Goal: Check status: Check status

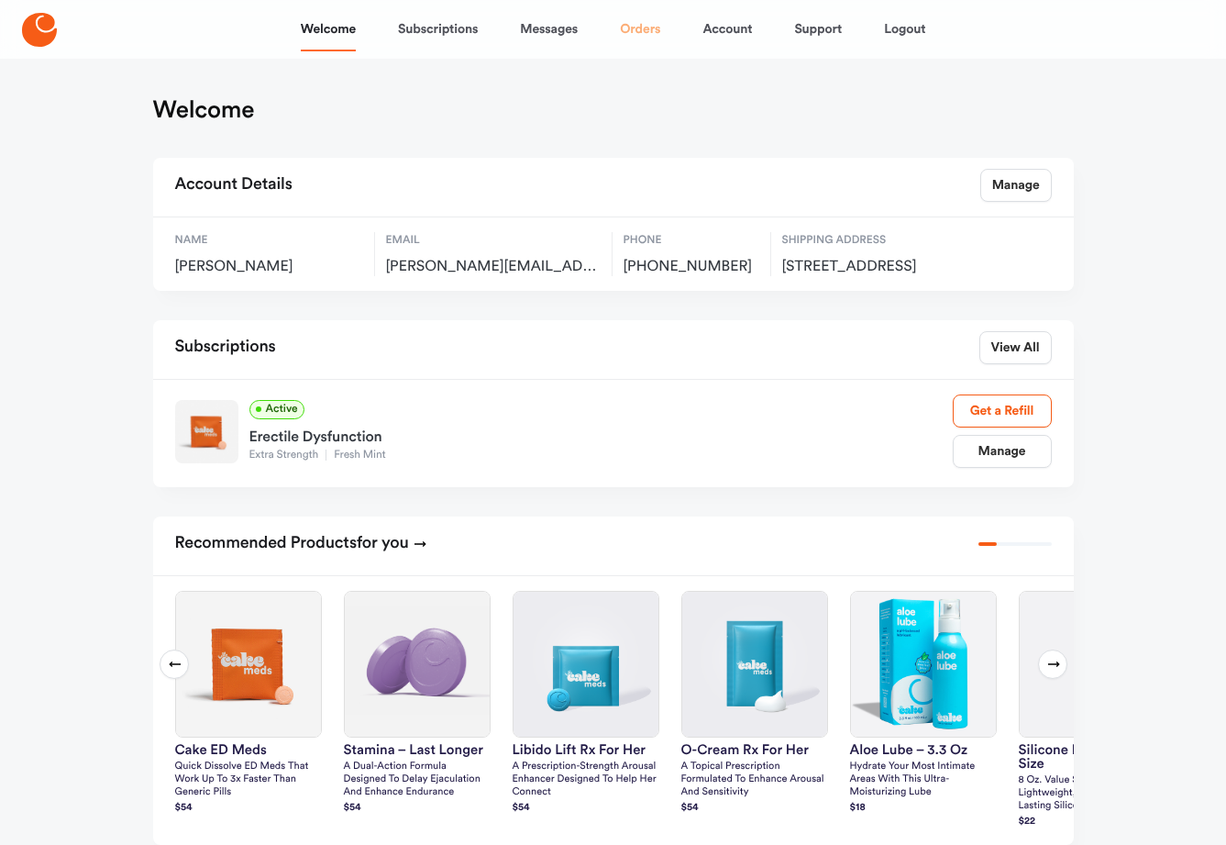
click at [629, 28] on link "Orders" at bounding box center [640, 29] width 40 height 44
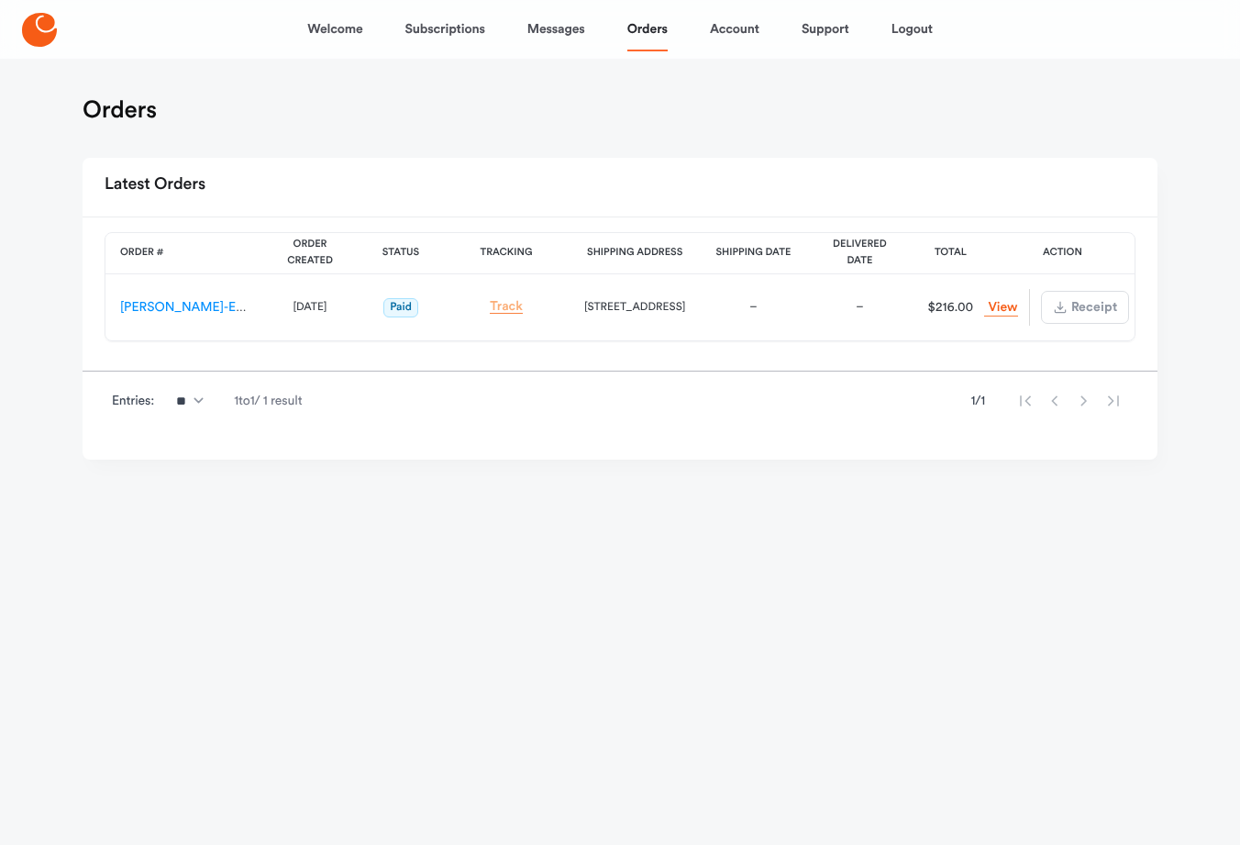
click at [507, 307] on link "Track" at bounding box center [506, 307] width 33 height 14
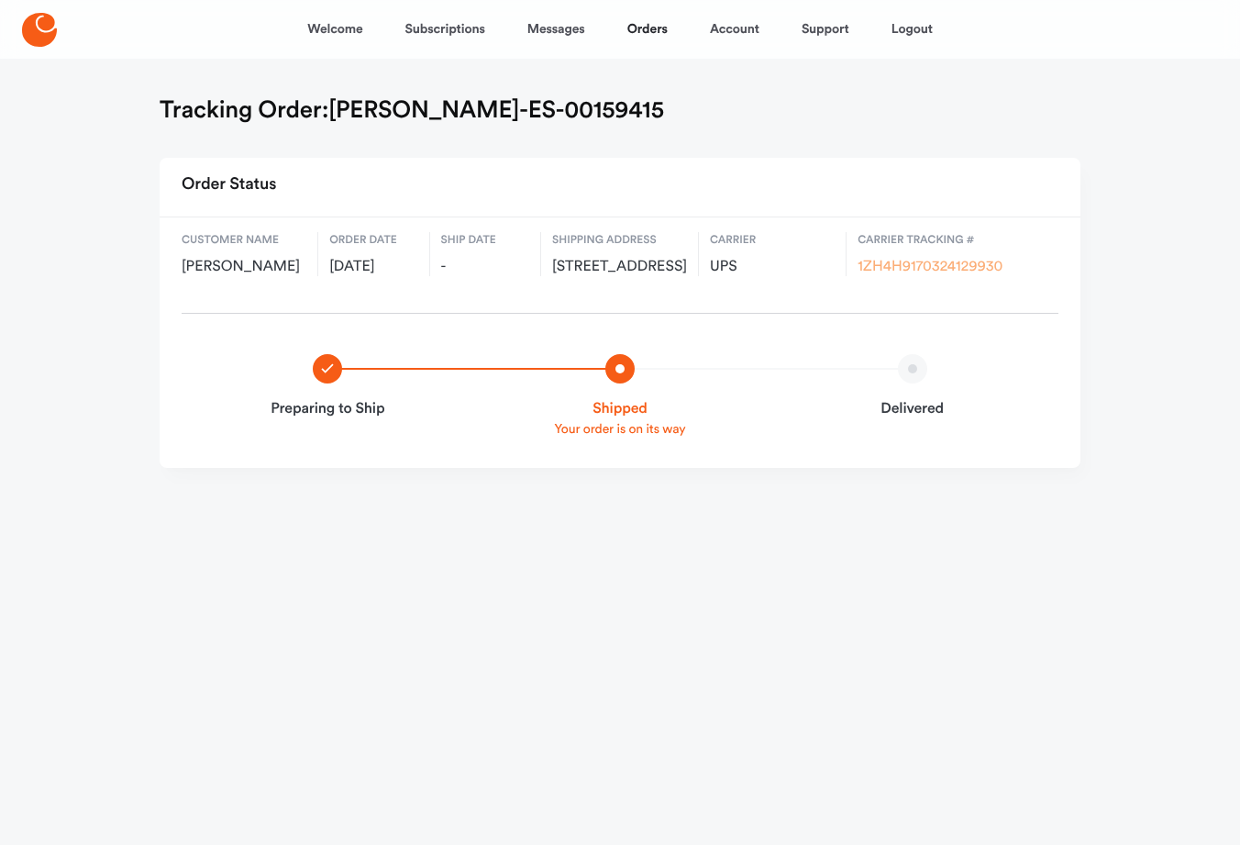
click at [899, 263] on link "1ZH4H9170324129930" at bounding box center [930, 267] width 145 height 15
